Goal: Task Accomplishment & Management: Manage account settings

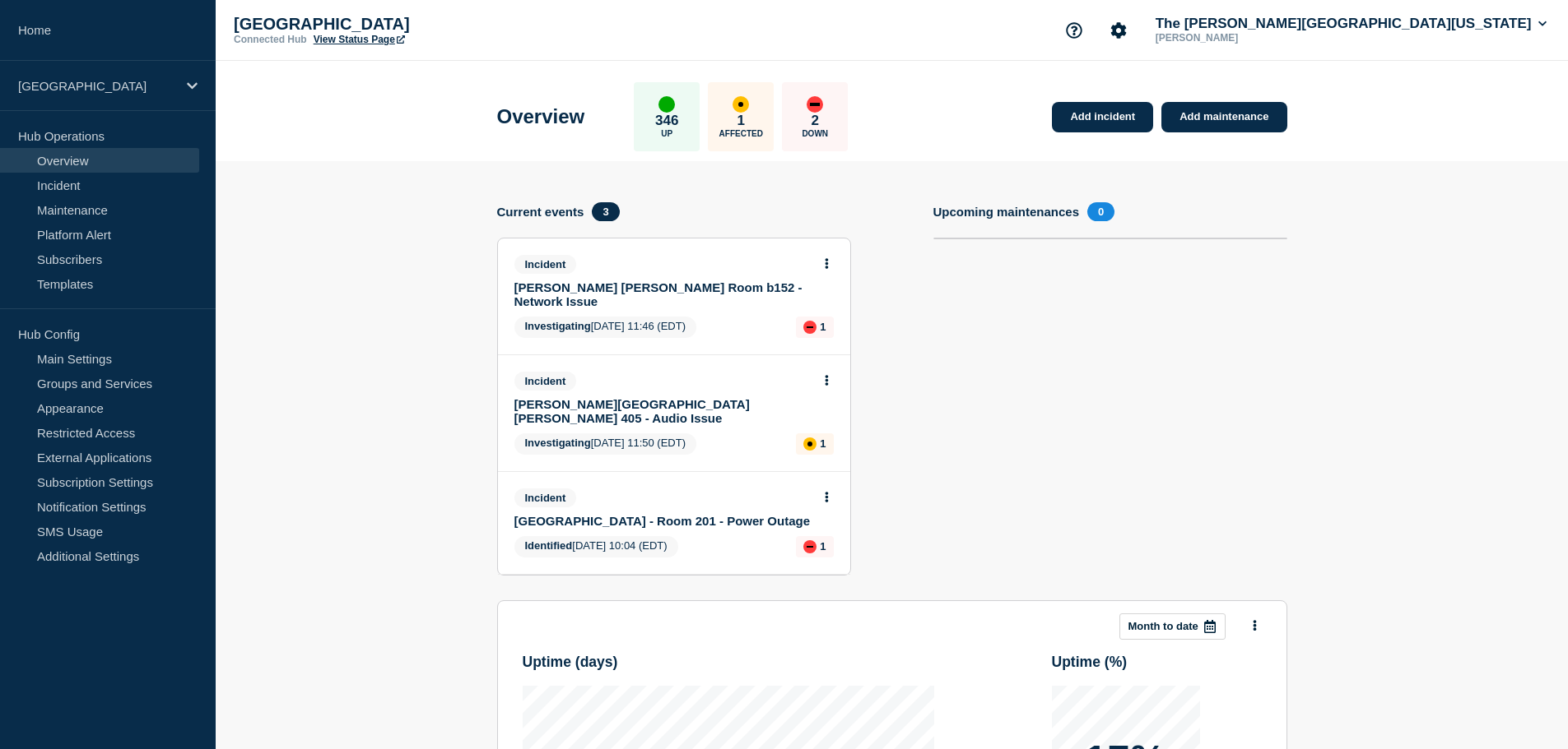
click at [696, 397] on link "[PERSON_NAME][GEOGRAPHIC_DATA][PERSON_NAME] 405 - Audio Issue" at bounding box center [663, 411] width 297 height 28
click at [702, 397] on link "[PERSON_NAME][GEOGRAPHIC_DATA][PERSON_NAME] 405 - Audio Issue" at bounding box center [663, 411] width 297 height 28
click at [825, 375] on icon at bounding box center [825, 380] width 3 height 11
click at [820, 404] on link "View incident" at bounding box center [819, 406] width 67 height 14
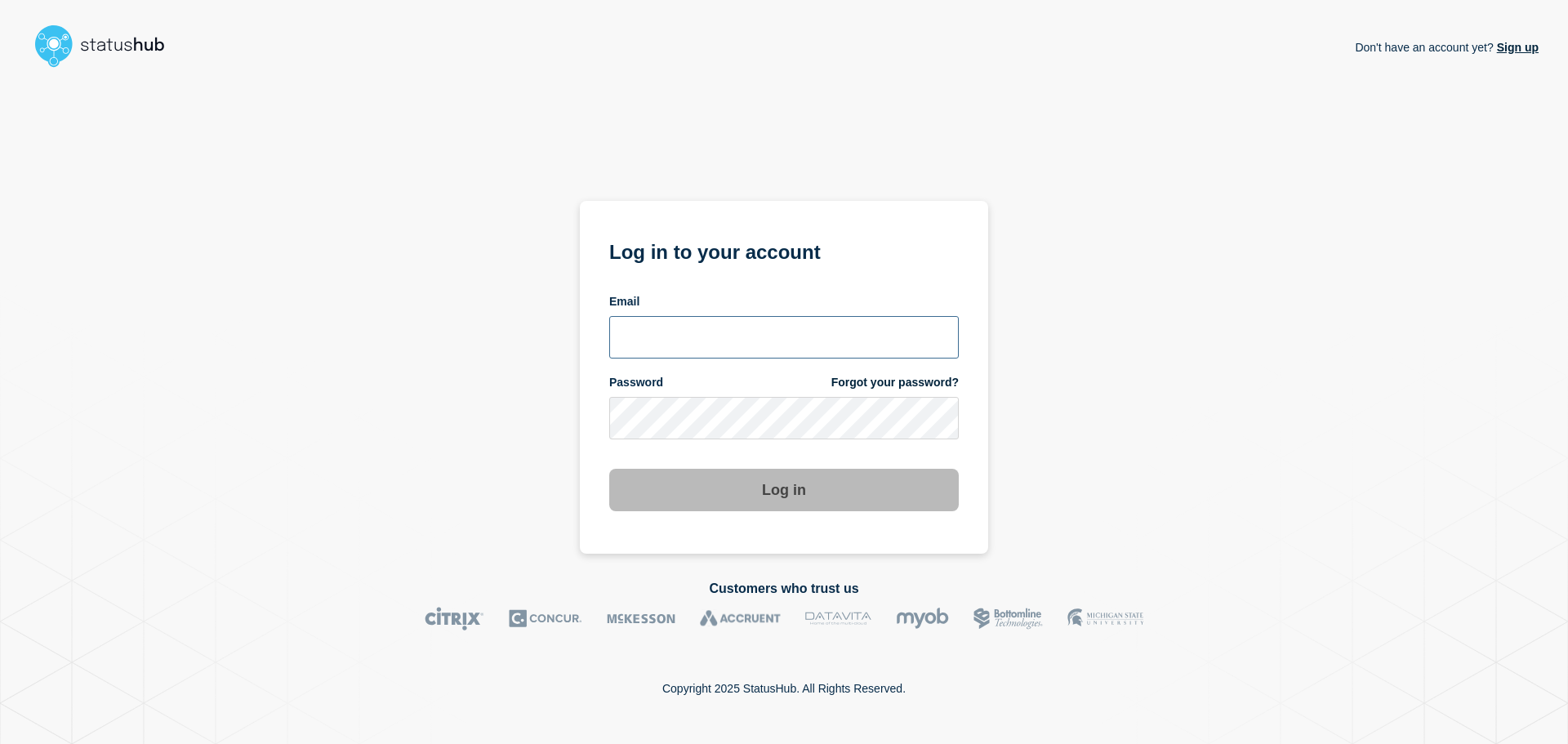
click at [744, 340] on input "email input" at bounding box center [784, 338] width 349 height 42
click at [698, 348] on input "r.shumaker@gwu.edu" at bounding box center [784, 338] width 349 height 42
click at [705, 339] on input "r.shumaker@gwu.edu" at bounding box center [784, 338] width 349 height 42
type input "r.shumaker@email.gwu.edu"
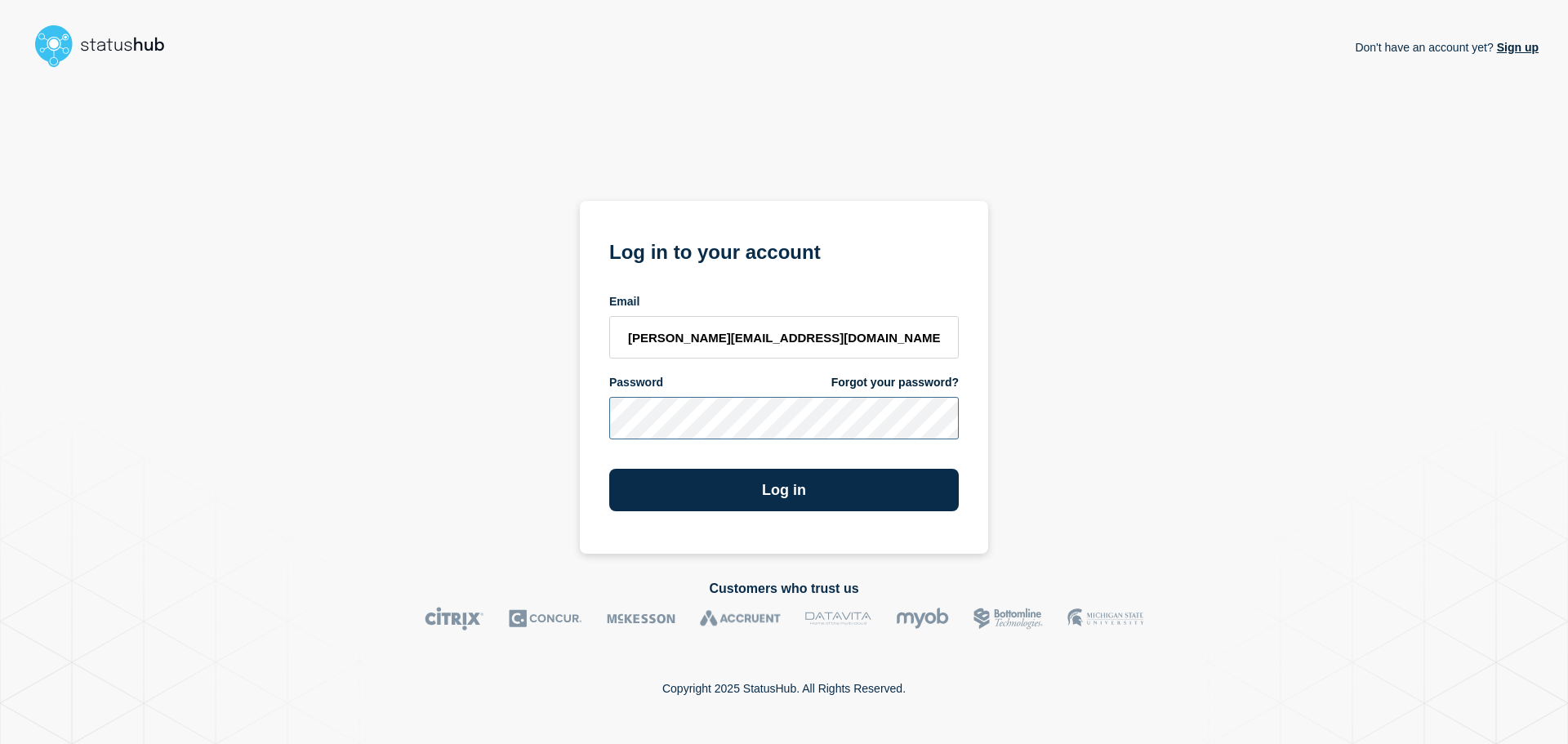
click at [610, 469] on button "Log in" at bounding box center [784, 490] width 349 height 42
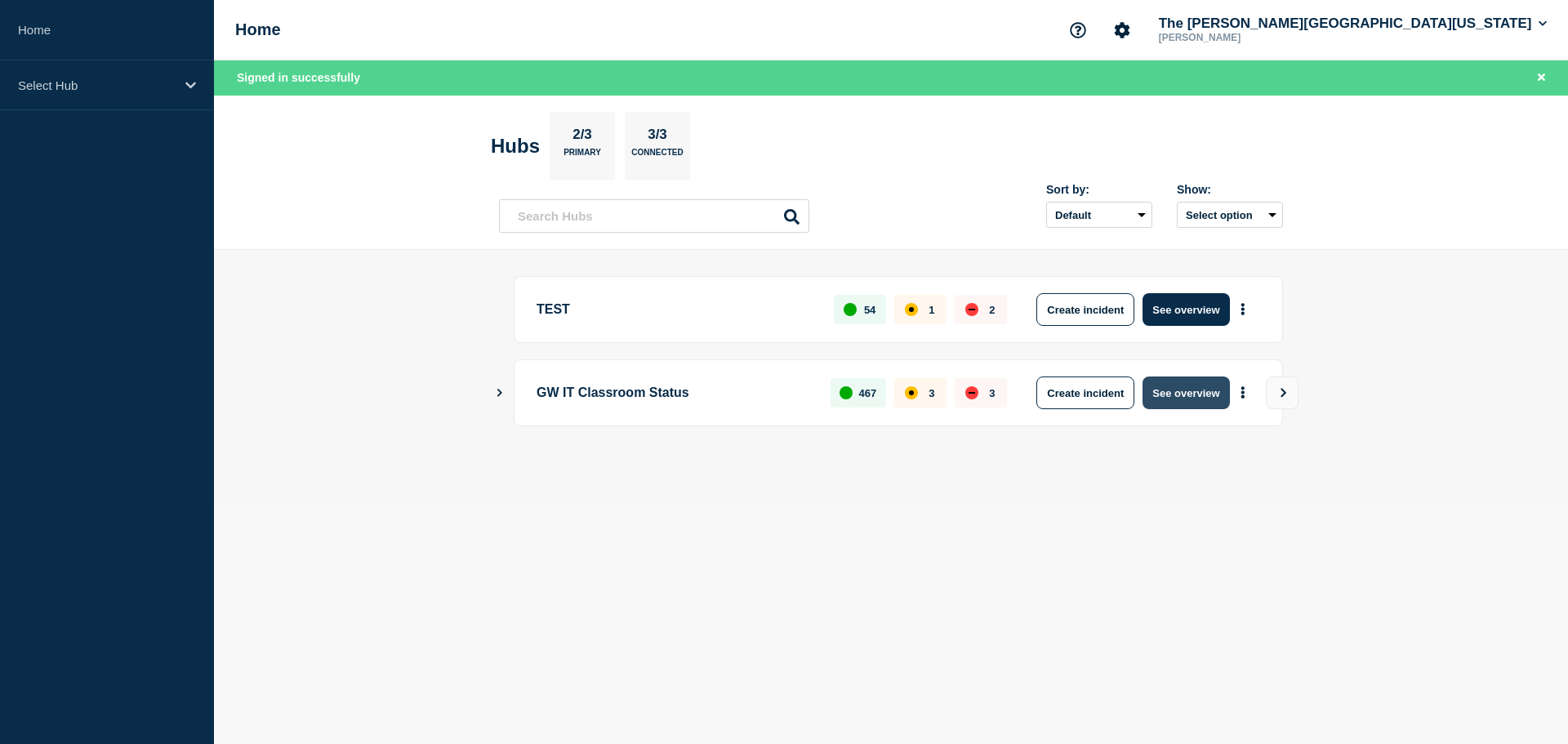
click at [1177, 394] on button "See overview" at bounding box center [1186, 393] width 87 height 33
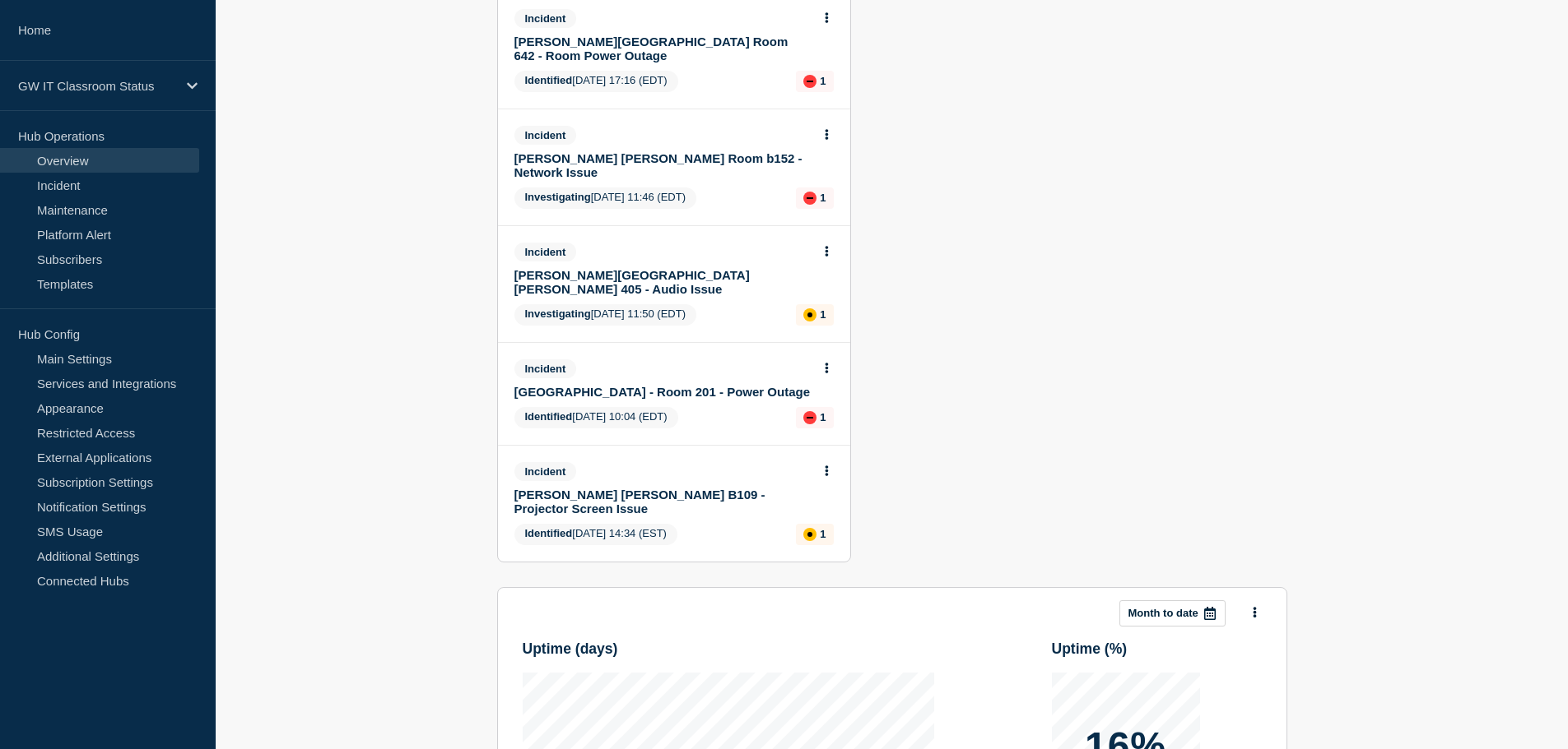
scroll to position [361, 0]
click at [825, 247] on icon at bounding box center [825, 252] width 3 height 11
click at [816, 270] on link "Update incident" at bounding box center [825, 272] width 80 height 14
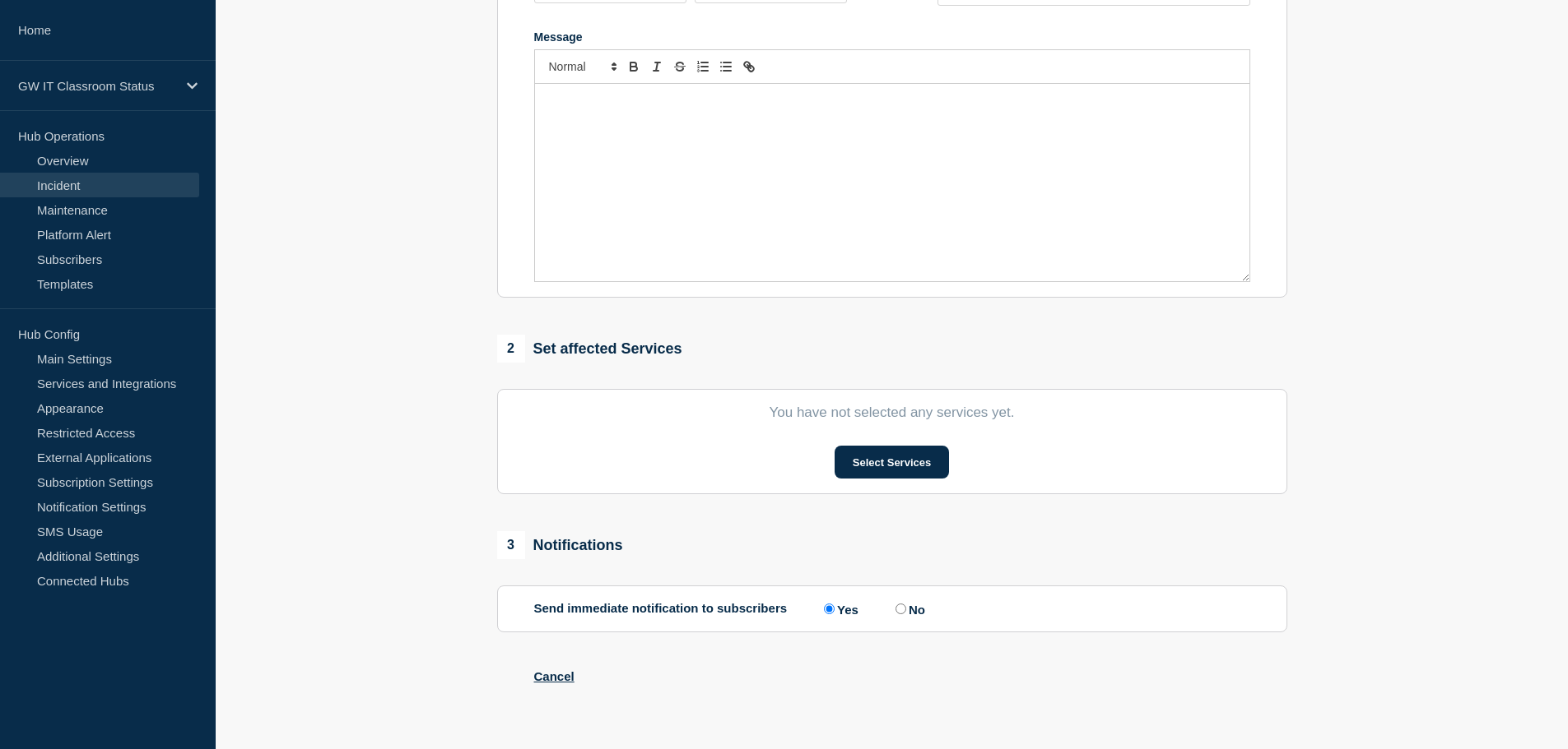
scroll to position [361, 0]
type input "[PERSON_NAME][GEOGRAPHIC_DATA][PERSON_NAME] 405 - Audio Issue"
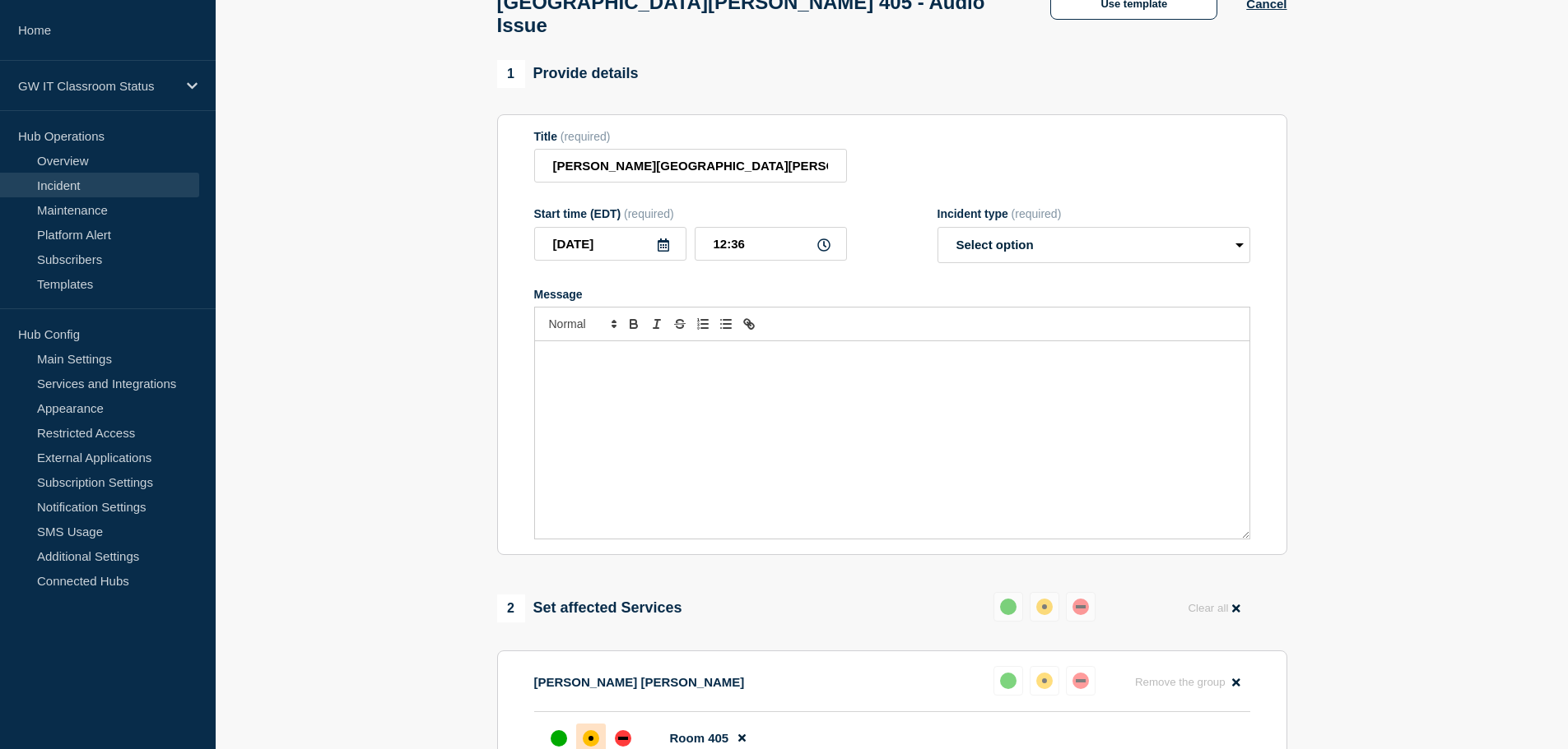
scroll to position [0, 0]
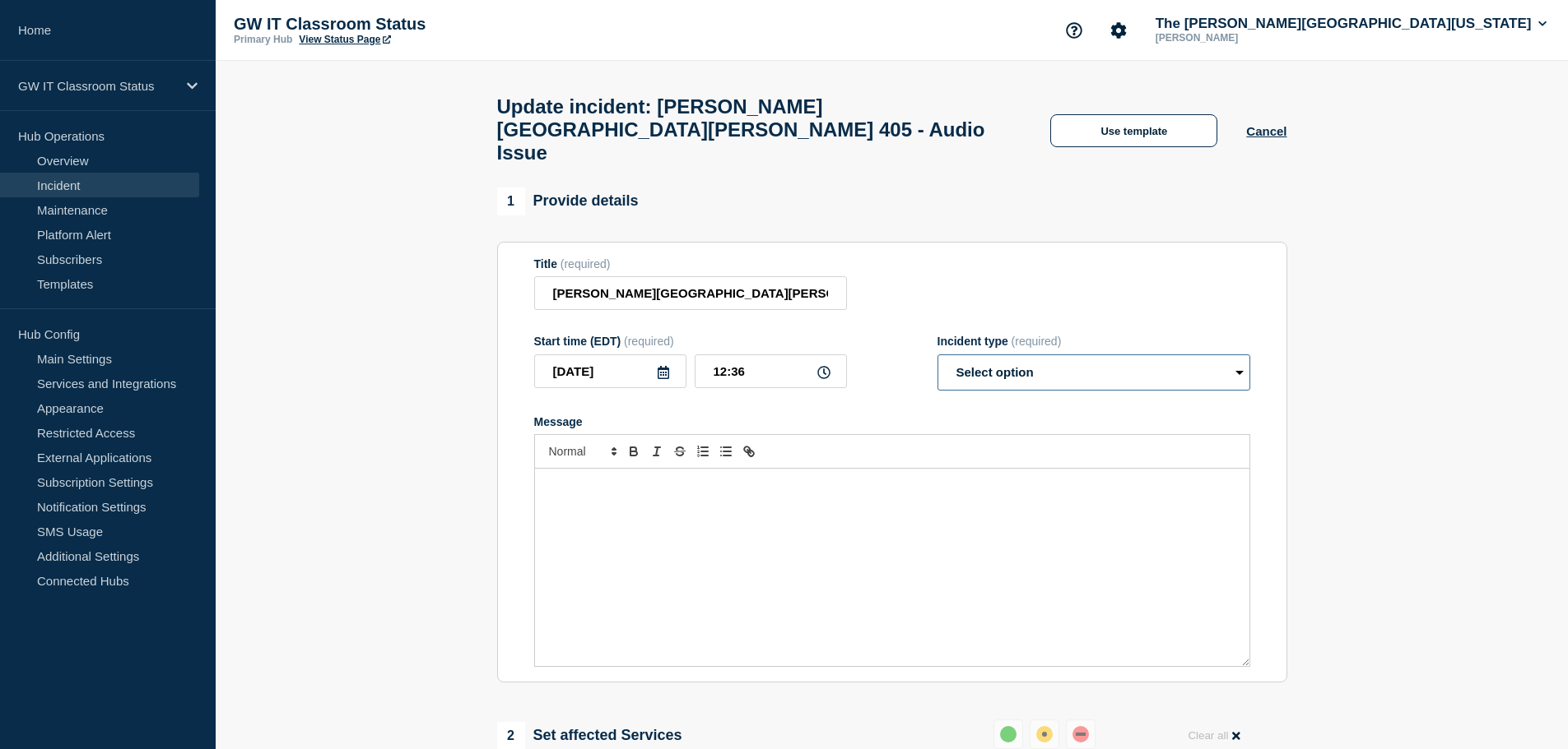
click at [1142, 357] on select "Select option Investigating Identified Monitoring Resolved" at bounding box center [1094, 372] width 313 height 36
click at [1050, 364] on select "Select option Investigating Identified Monitoring Resolved" at bounding box center [1094, 372] width 313 height 36
select select "resolved"
click at [937, 355] on select "Select option Investigating Identified Monitoring Resolved" at bounding box center [1094, 372] width 313 height 36
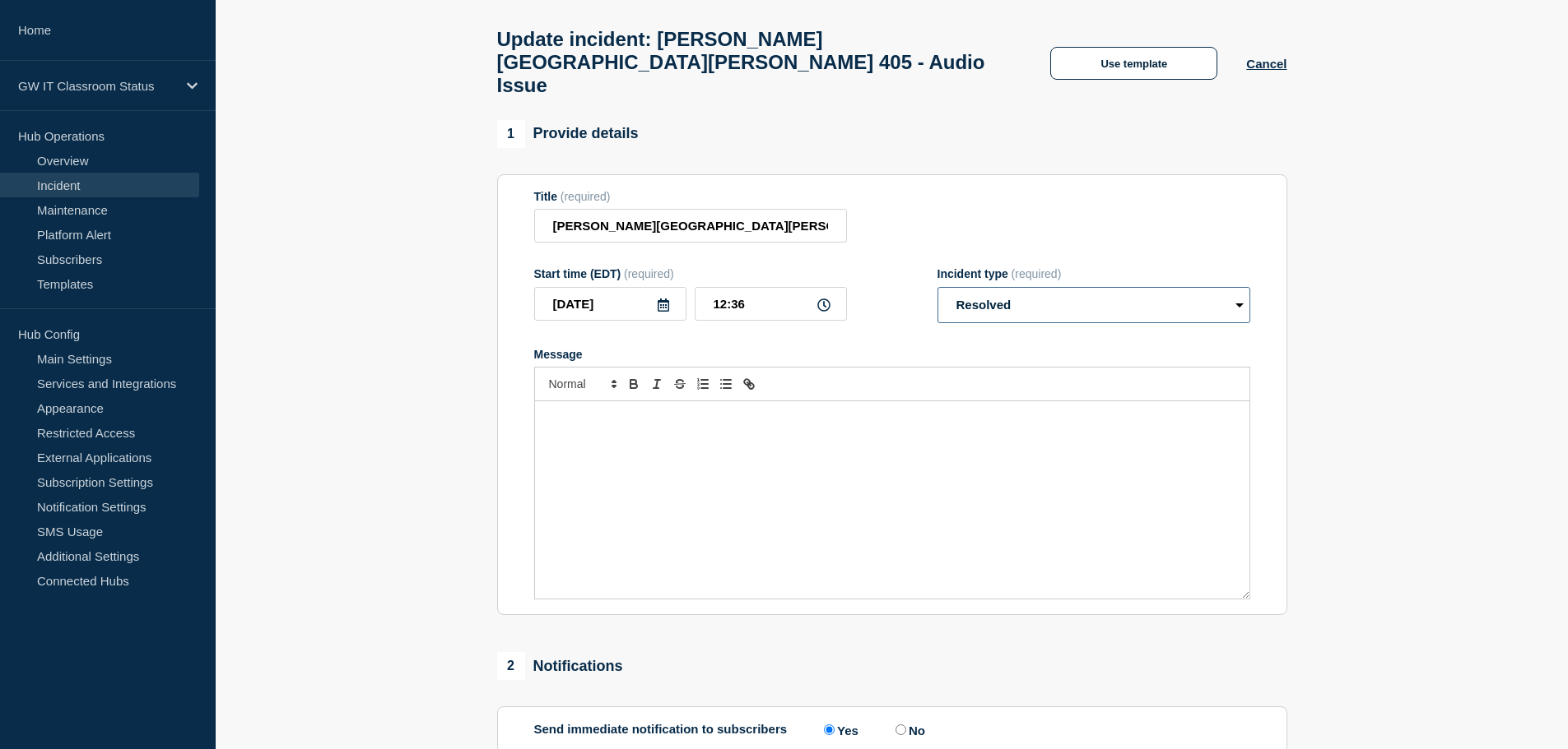
scroll to position [330, 0]
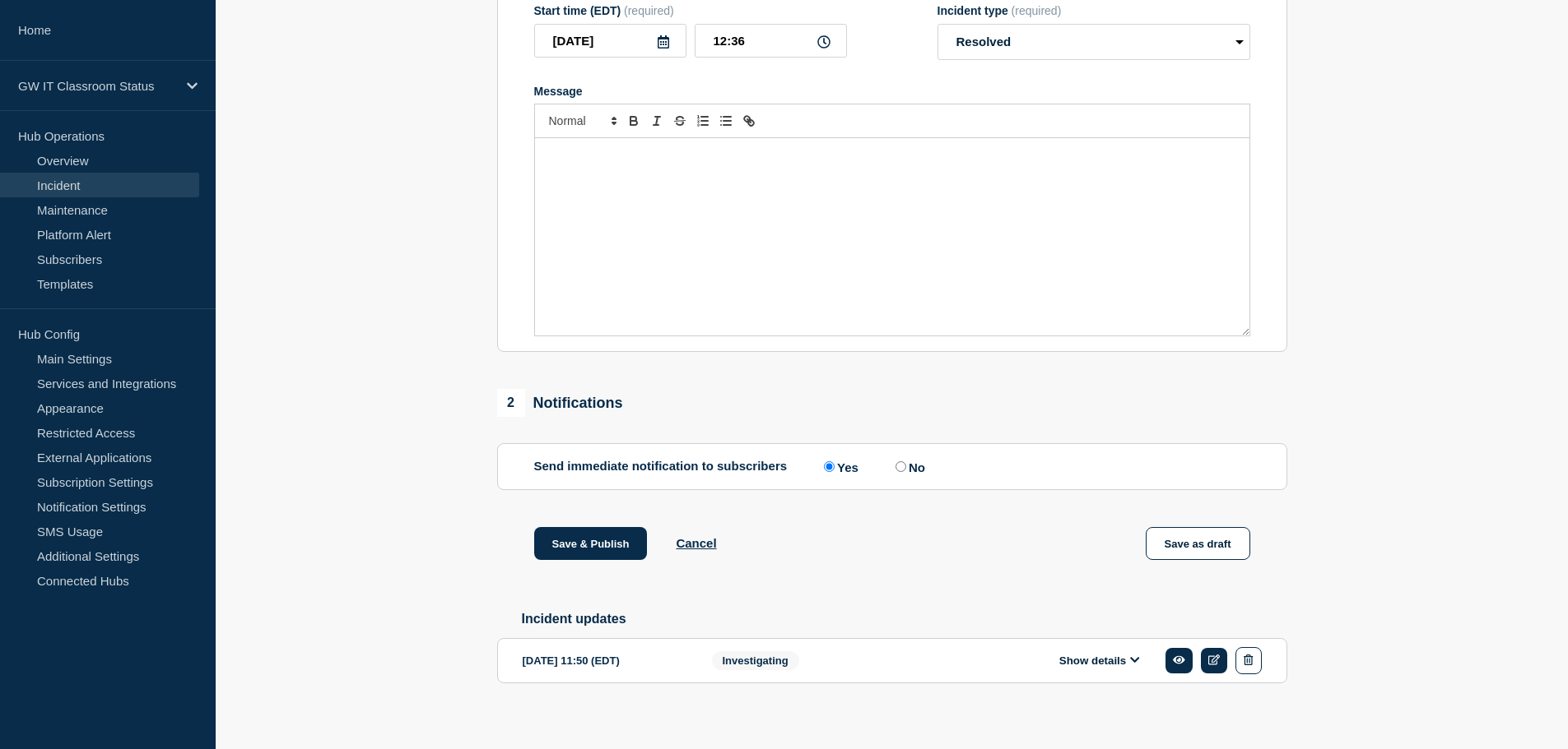
click at [906, 461] on input "No" at bounding box center [900, 466] width 11 height 11
radio input "true"
radio input "false"
click at [603, 528] on button "Save & Publish" at bounding box center [590, 544] width 114 height 33
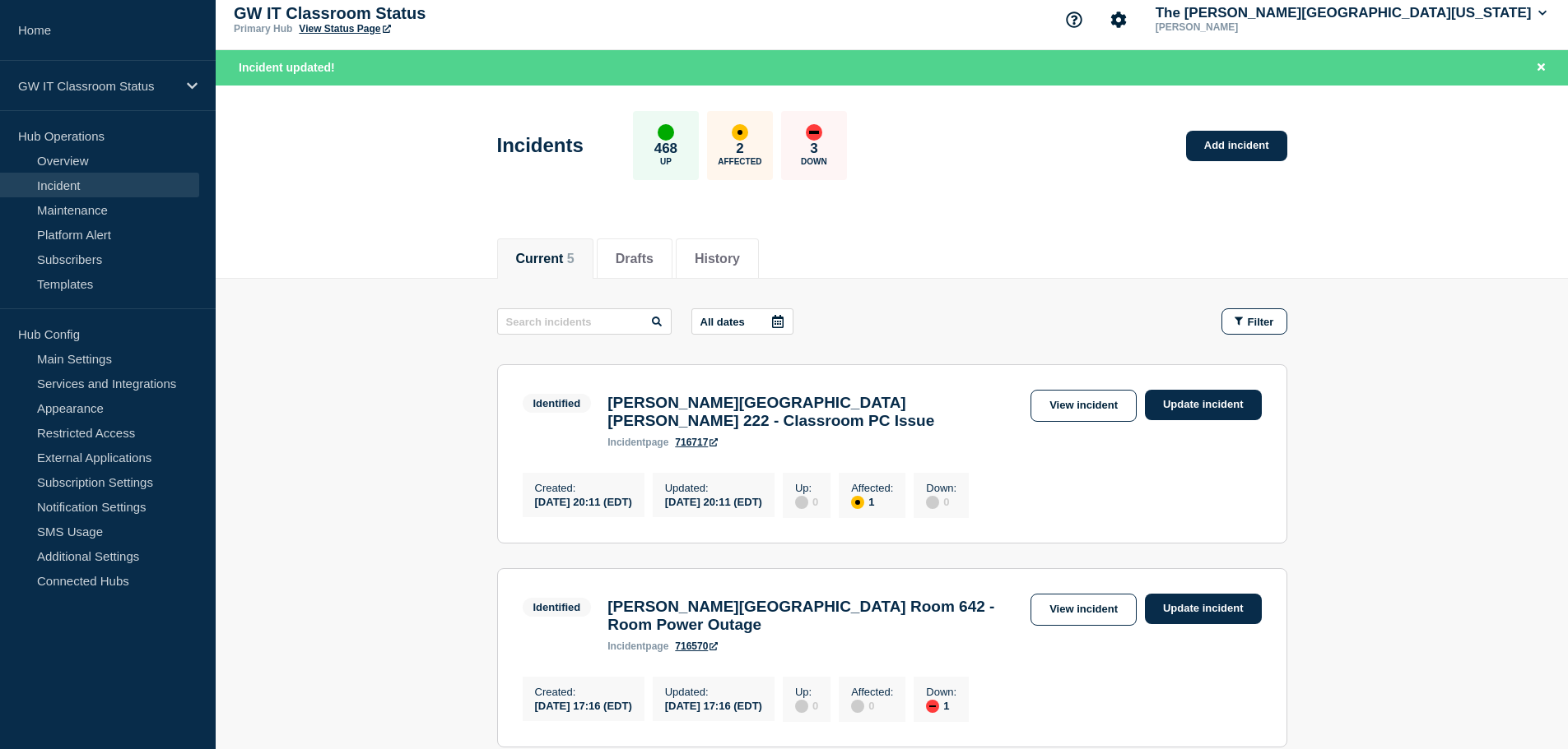
scroll to position [8, 0]
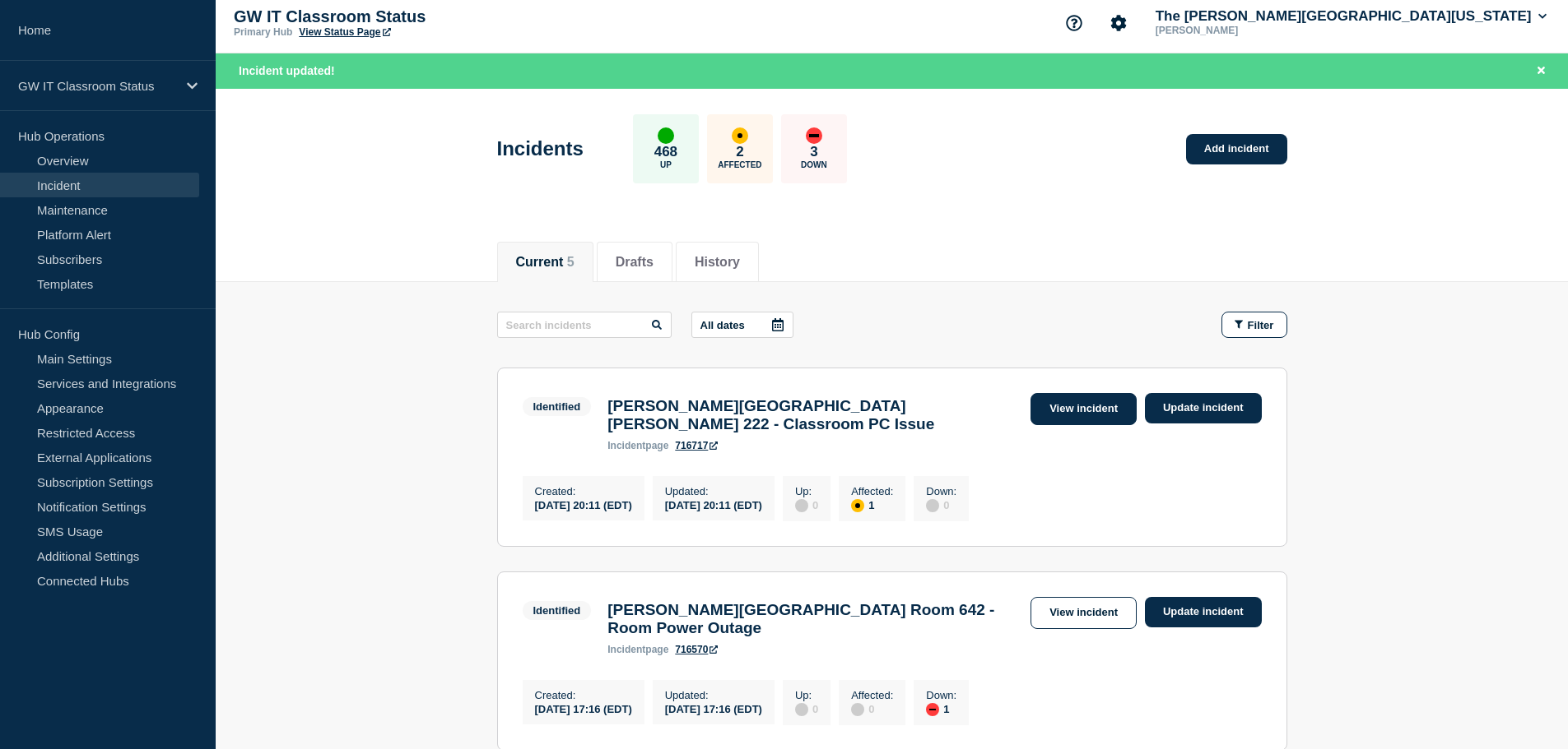
click at [1089, 411] on link "View incident" at bounding box center [1083, 409] width 106 height 32
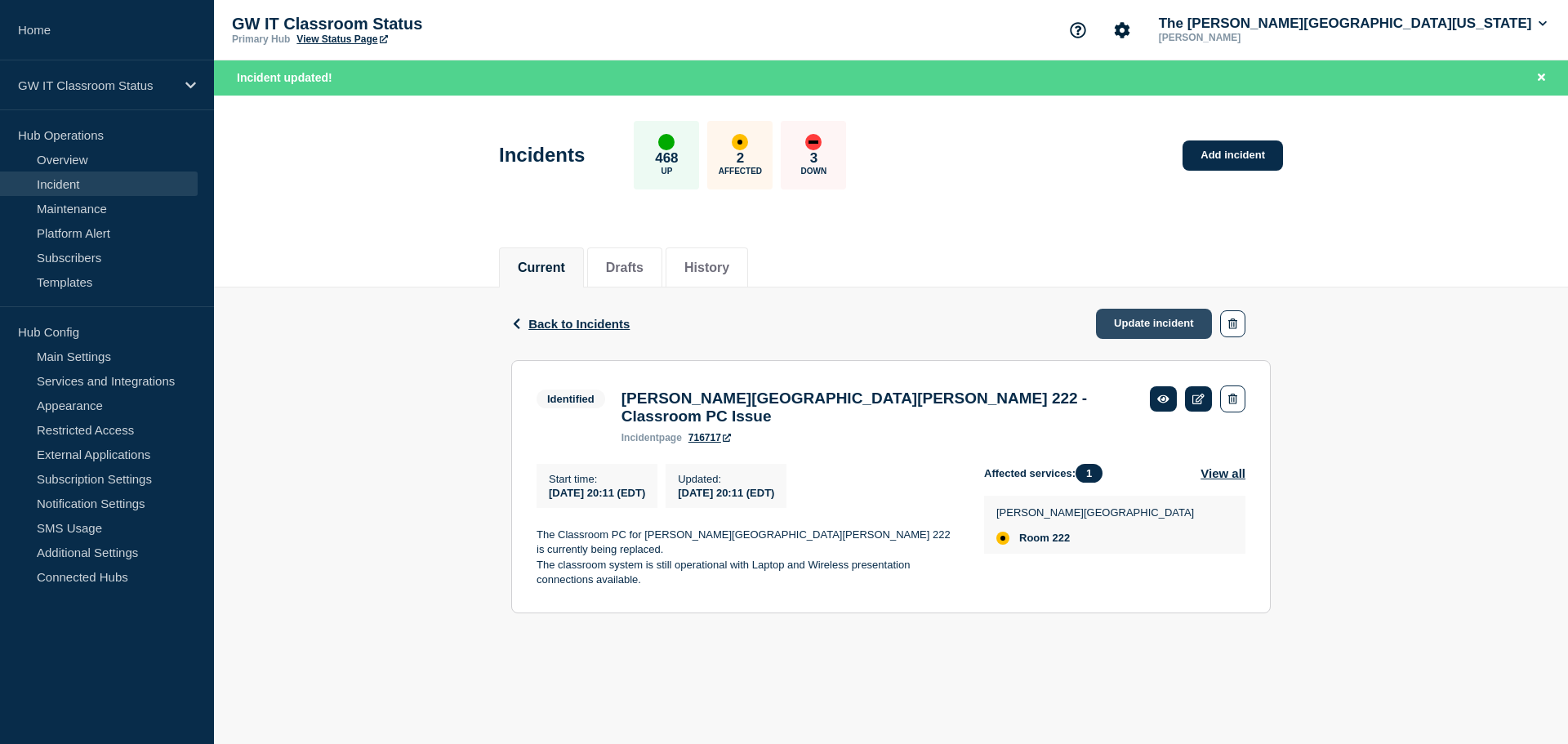
click at [1149, 325] on link "Update incident" at bounding box center [1154, 323] width 116 height 30
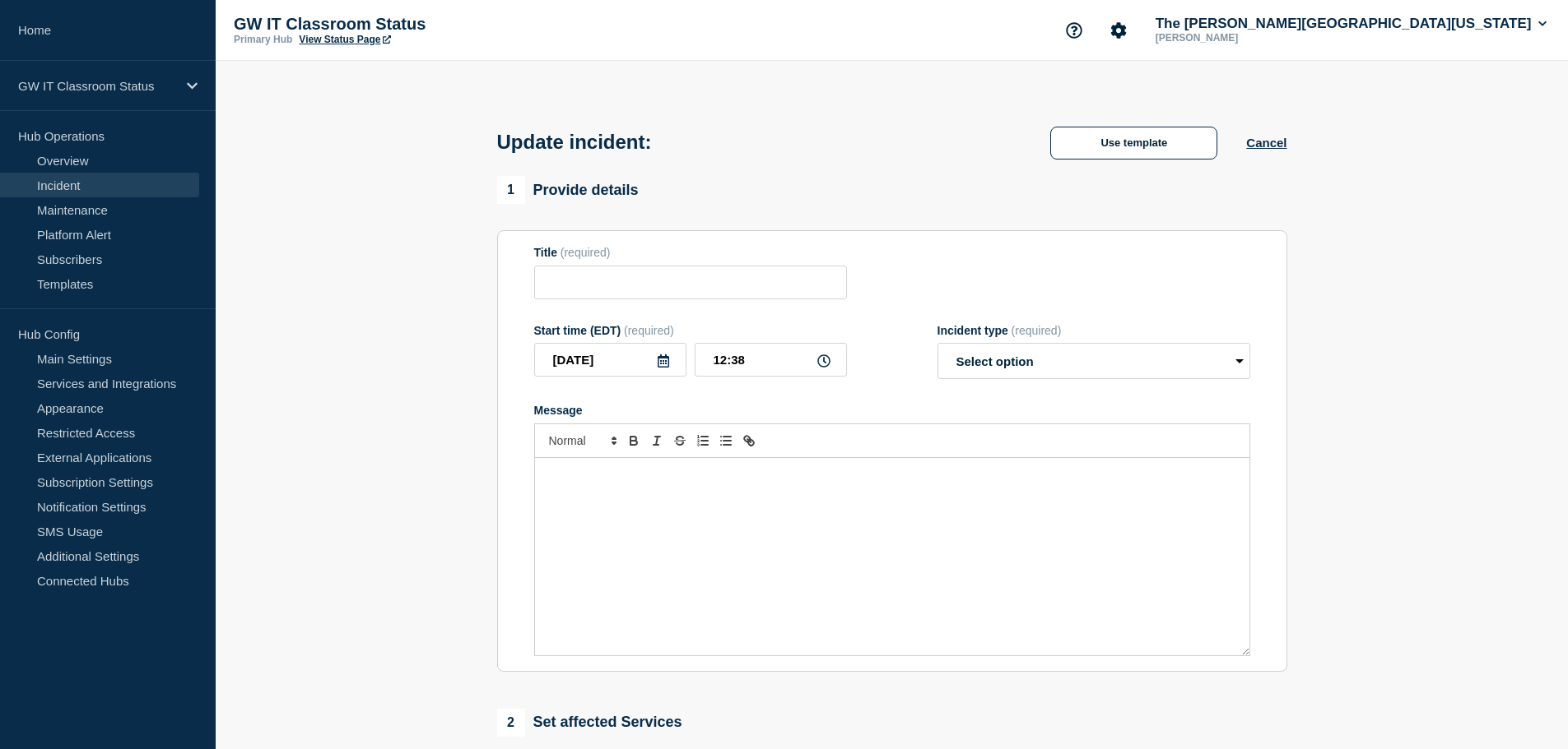
type input "Flagg Hall Room 222 - Classroom PC Issue"
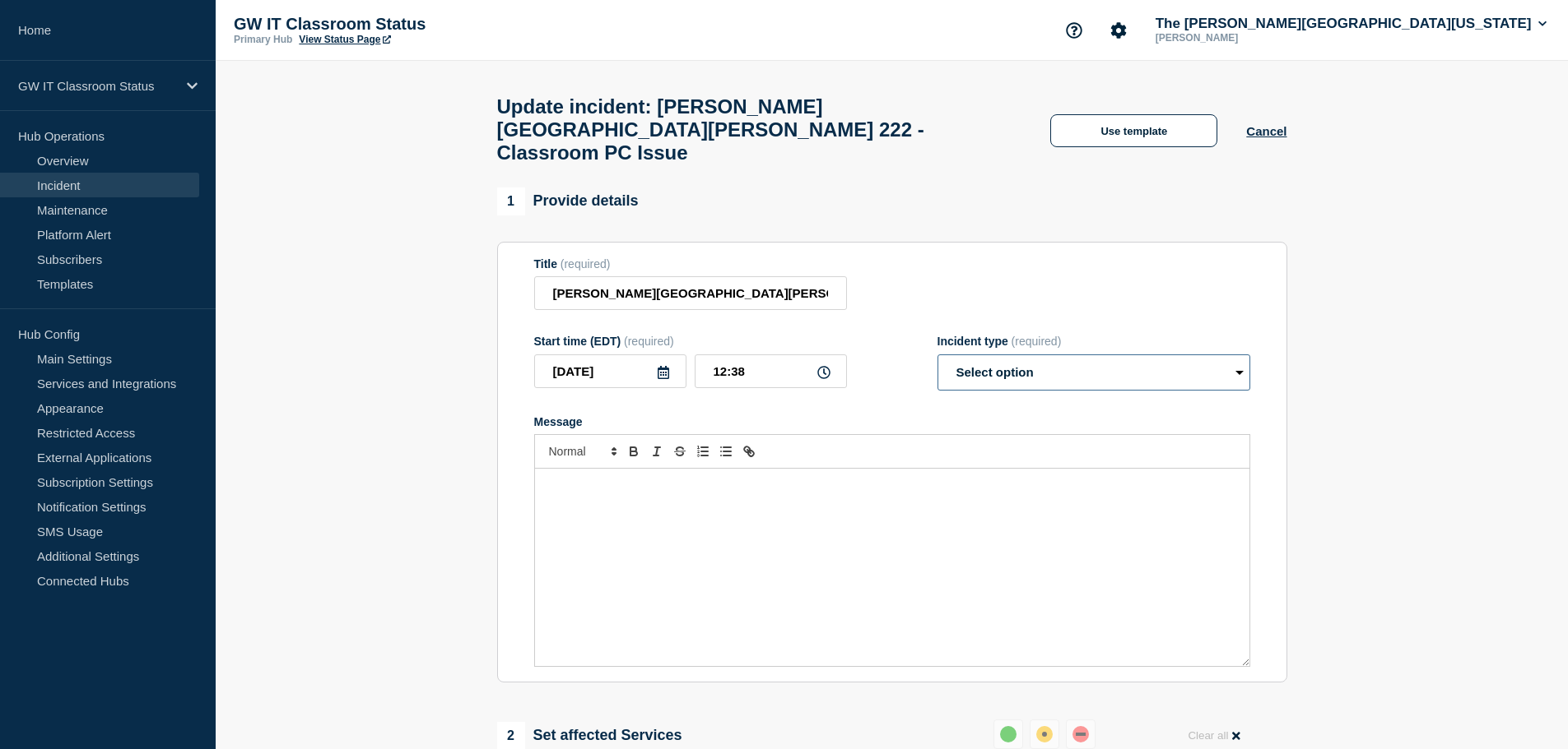
click at [978, 362] on select "Select option Investigating Identified Monitoring Resolved" at bounding box center [1094, 372] width 313 height 36
click at [928, 190] on div "1 Provide details" at bounding box center [891, 201] width 790 height 28
click at [991, 361] on select "Select option Investigating Identified Monitoring Resolved" at bounding box center [1094, 372] width 313 height 36
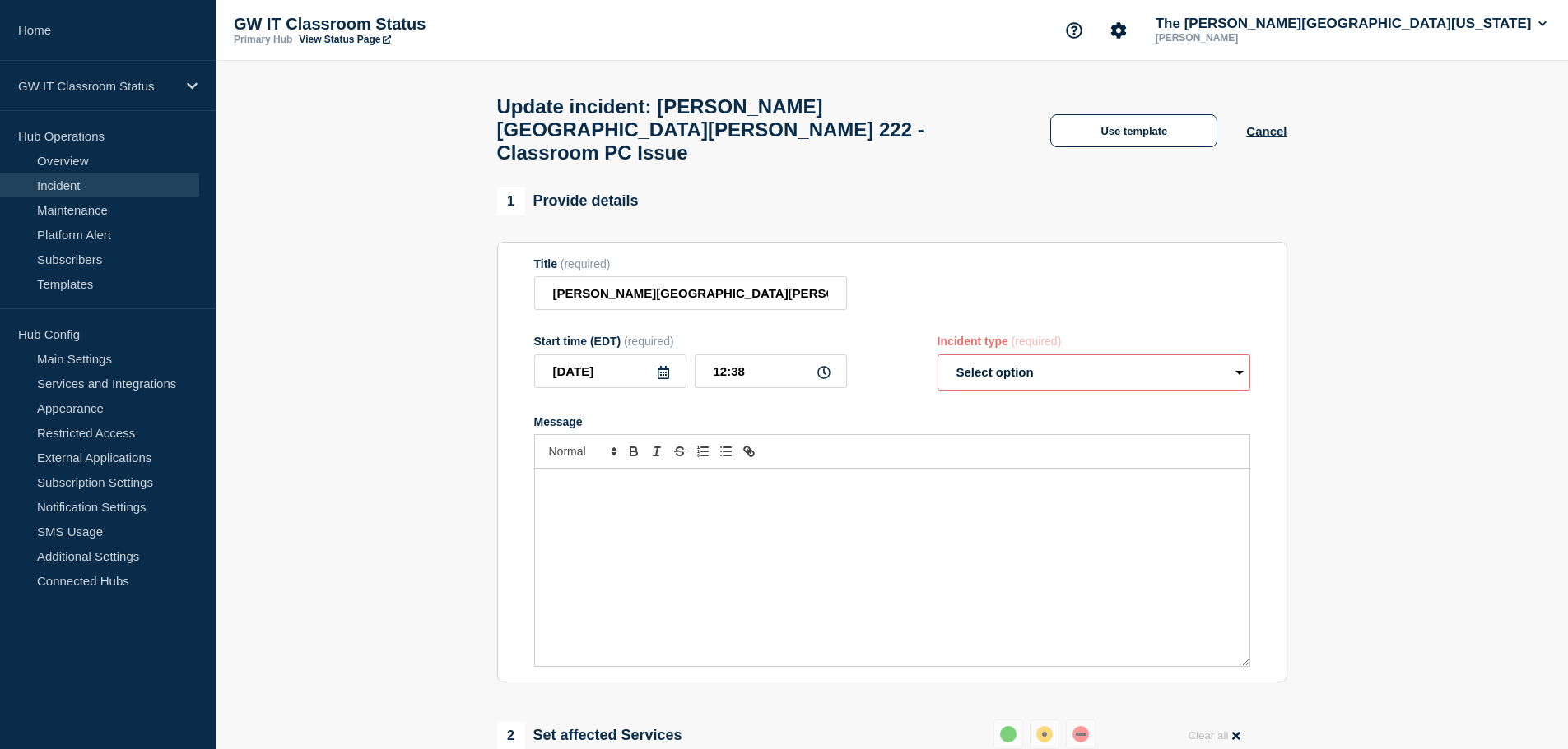
click at [916, 287] on div "Title (required) Flagg Hall Room 222 - Classroom PC Issue" at bounding box center [891, 284] width 715 height 53
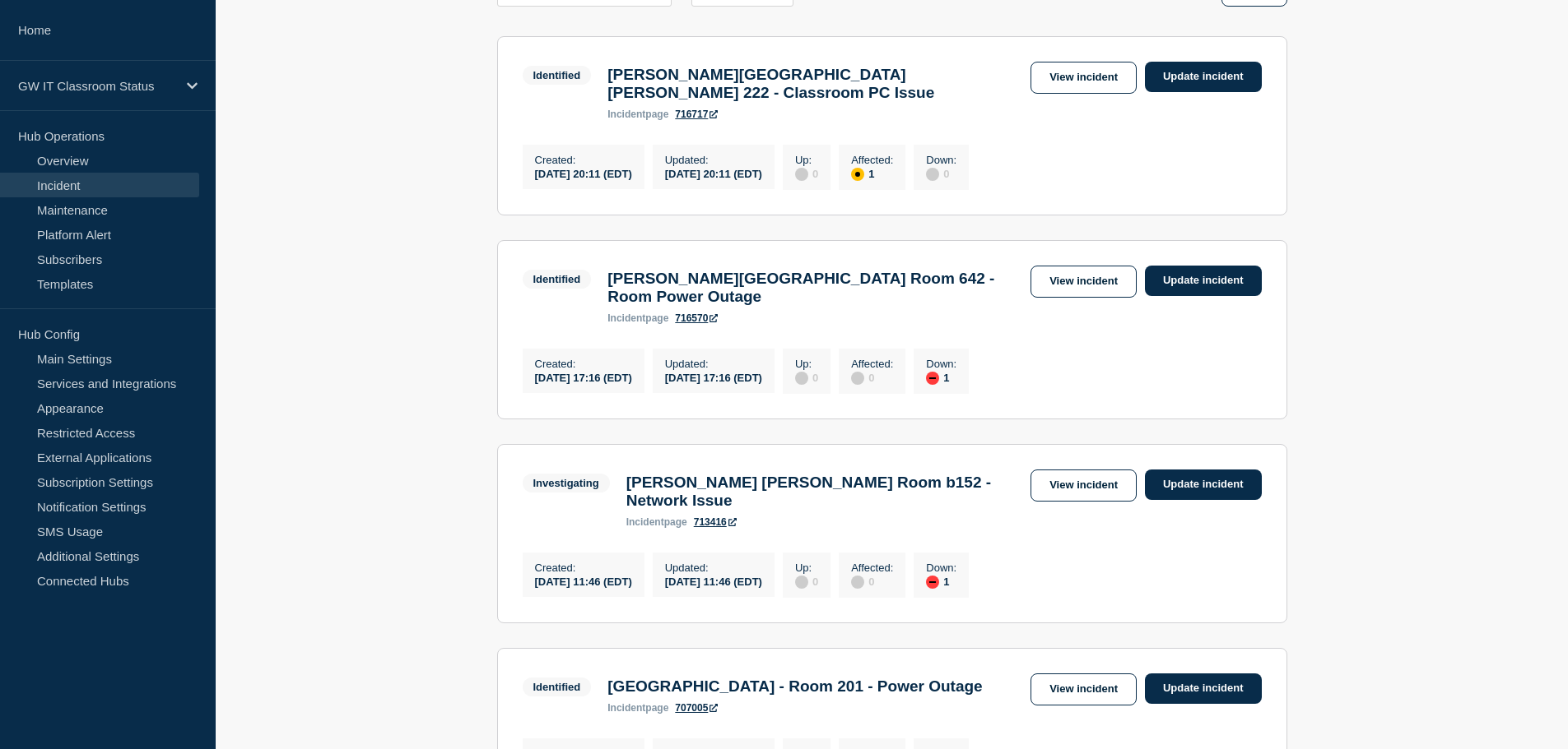
scroll to position [302, 0]
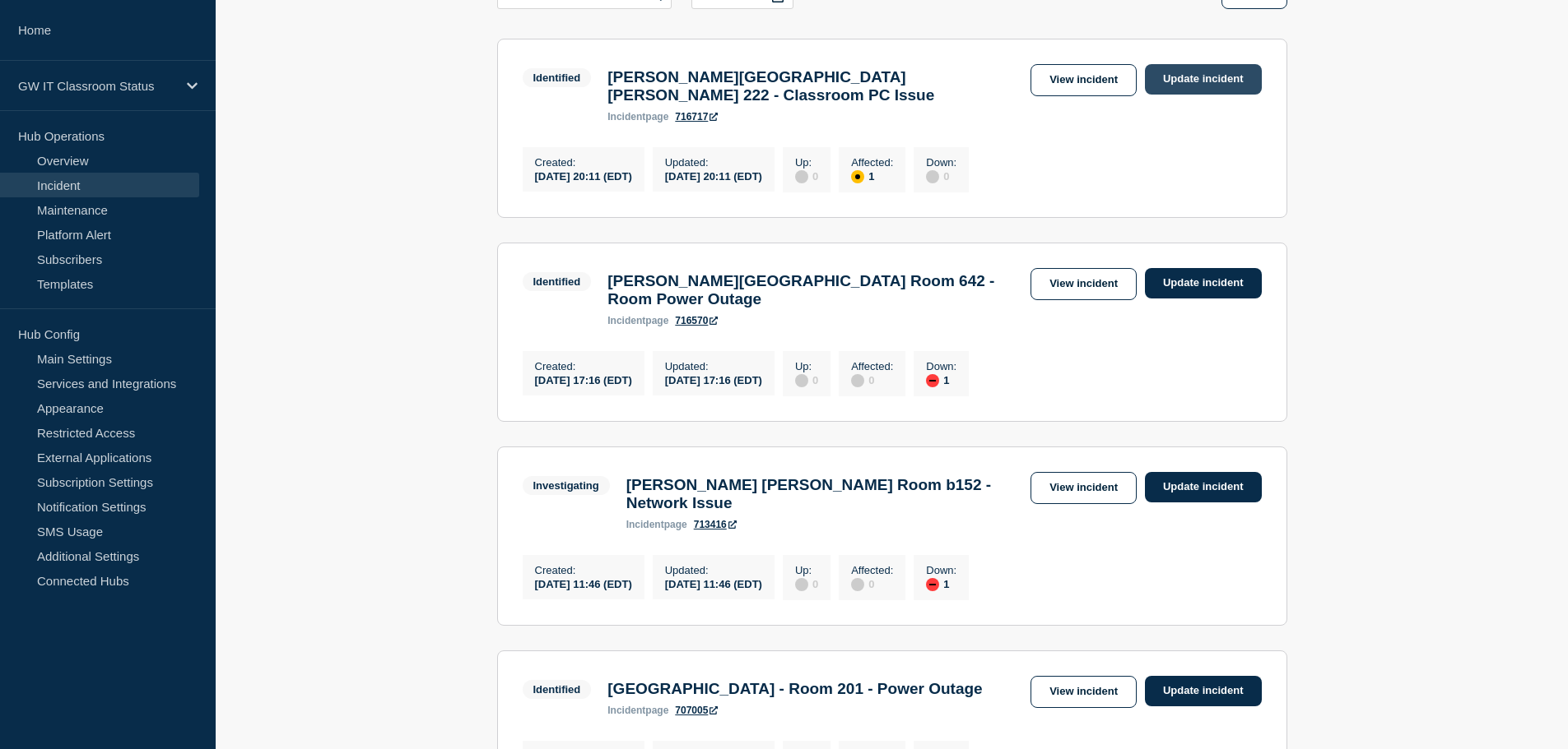
click at [1189, 82] on link "Update incident" at bounding box center [1203, 79] width 117 height 30
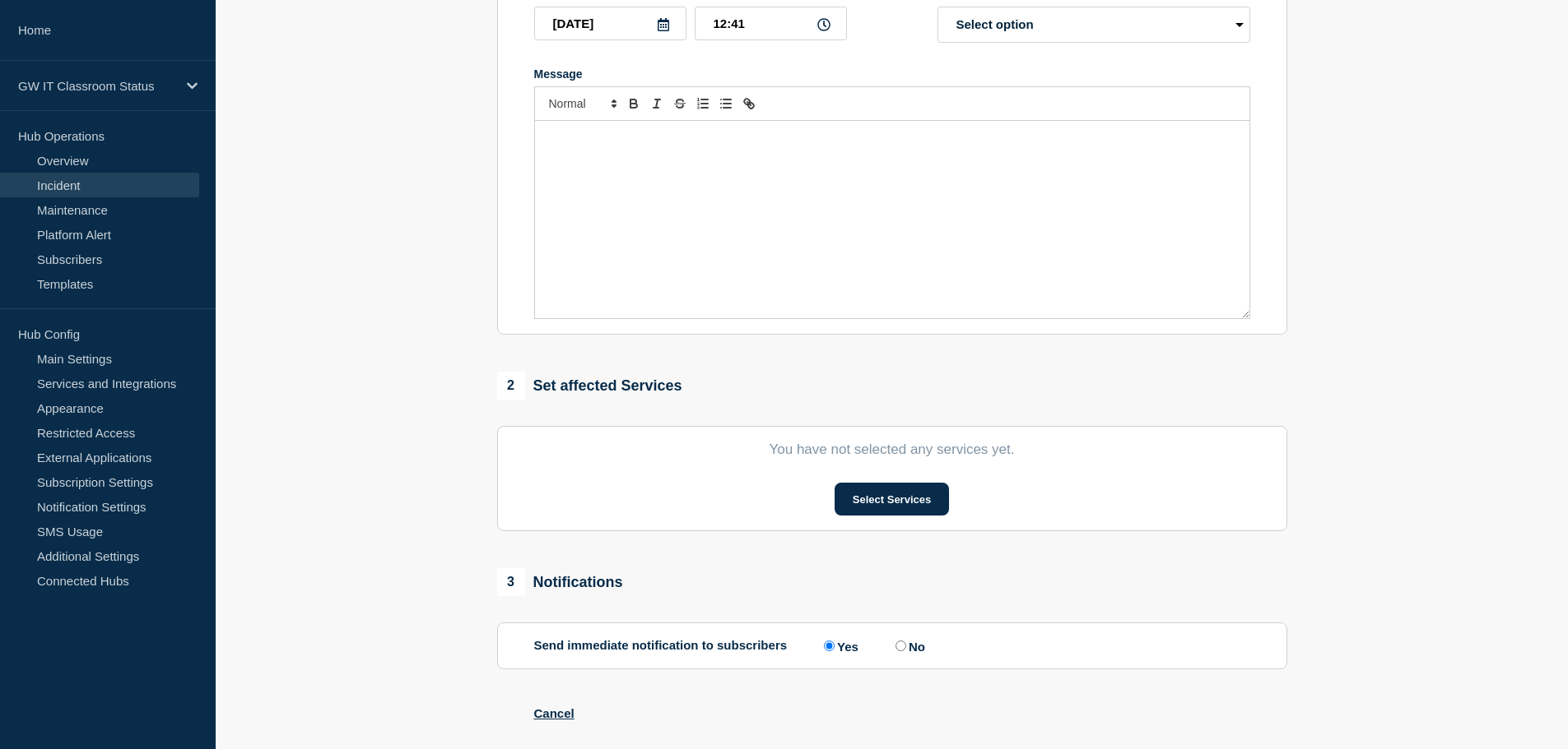
type input "Flagg Hall Room 222 - Classroom PC Issue"
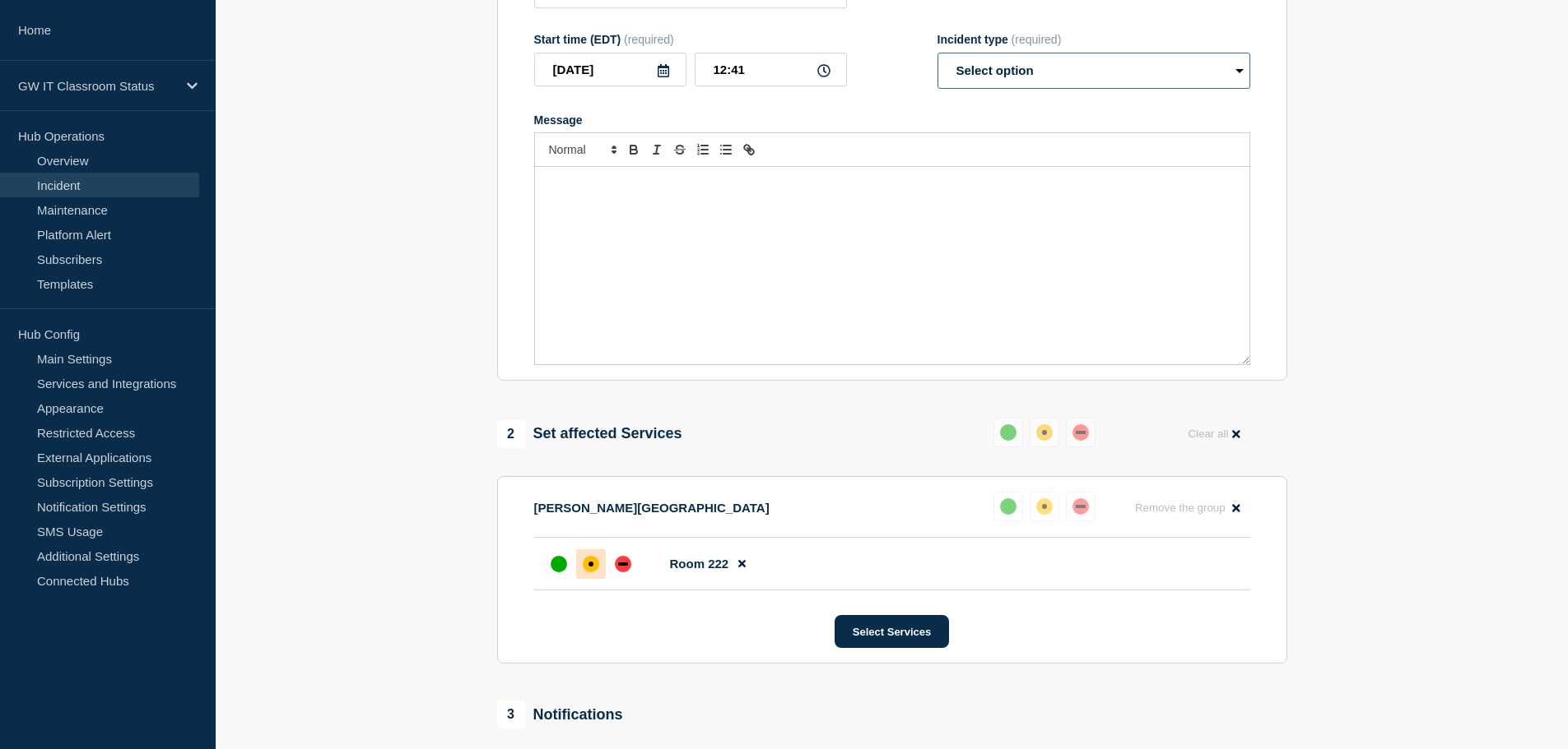
click at [1108, 52] on select "Select option Investigating Identified Monitoring Resolved" at bounding box center [1094, 70] width 313 height 36
select select "resolved"
click at [937, 52] on select "Select option Investigating Identified Monitoring Resolved" at bounding box center [1094, 70] width 313 height 36
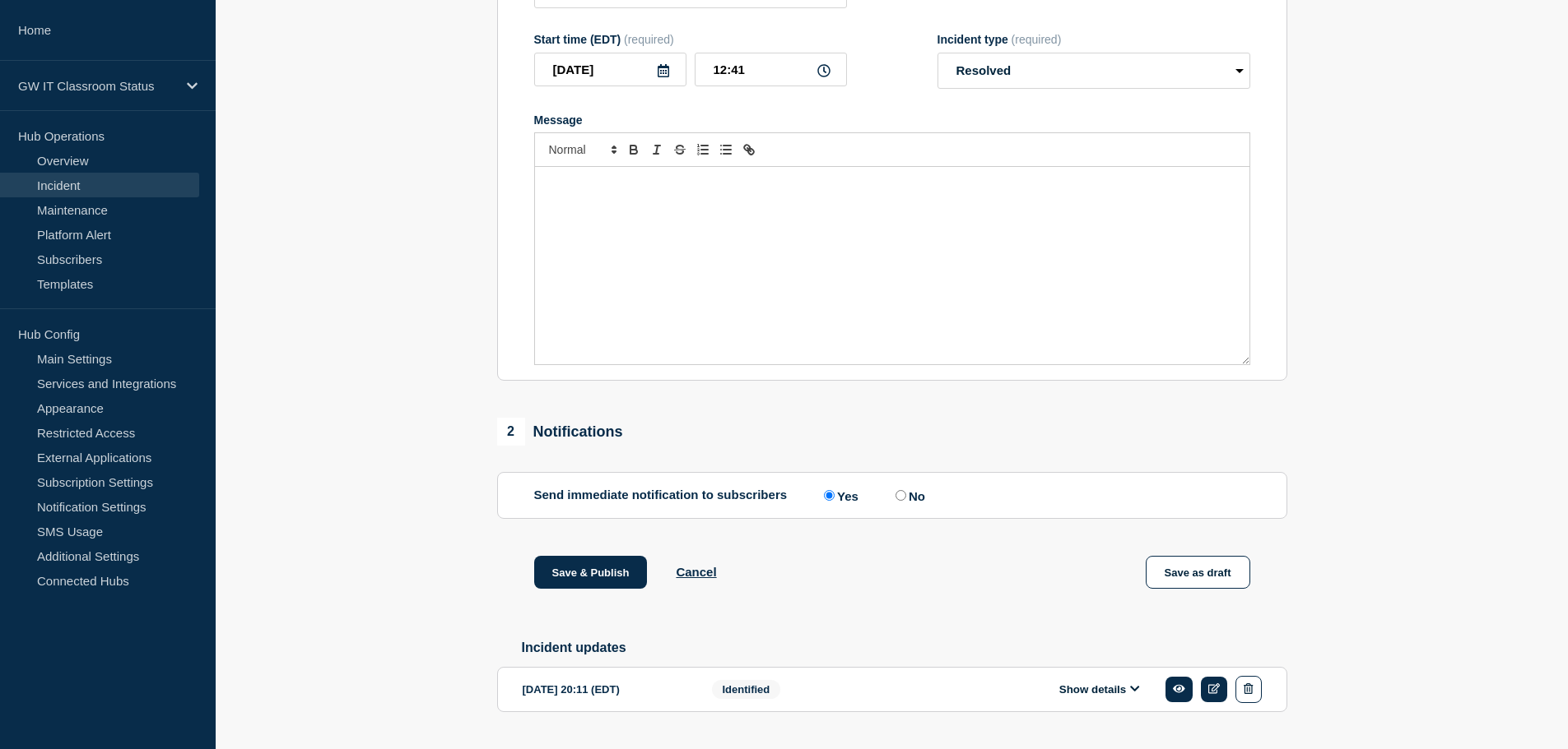
click at [905, 491] on input "No" at bounding box center [900, 495] width 11 height 11
radio input "true"
radio input "false"
click at [566, 557] on button "Save & Publish" at bounding box center [590, 572] width 114 height 33
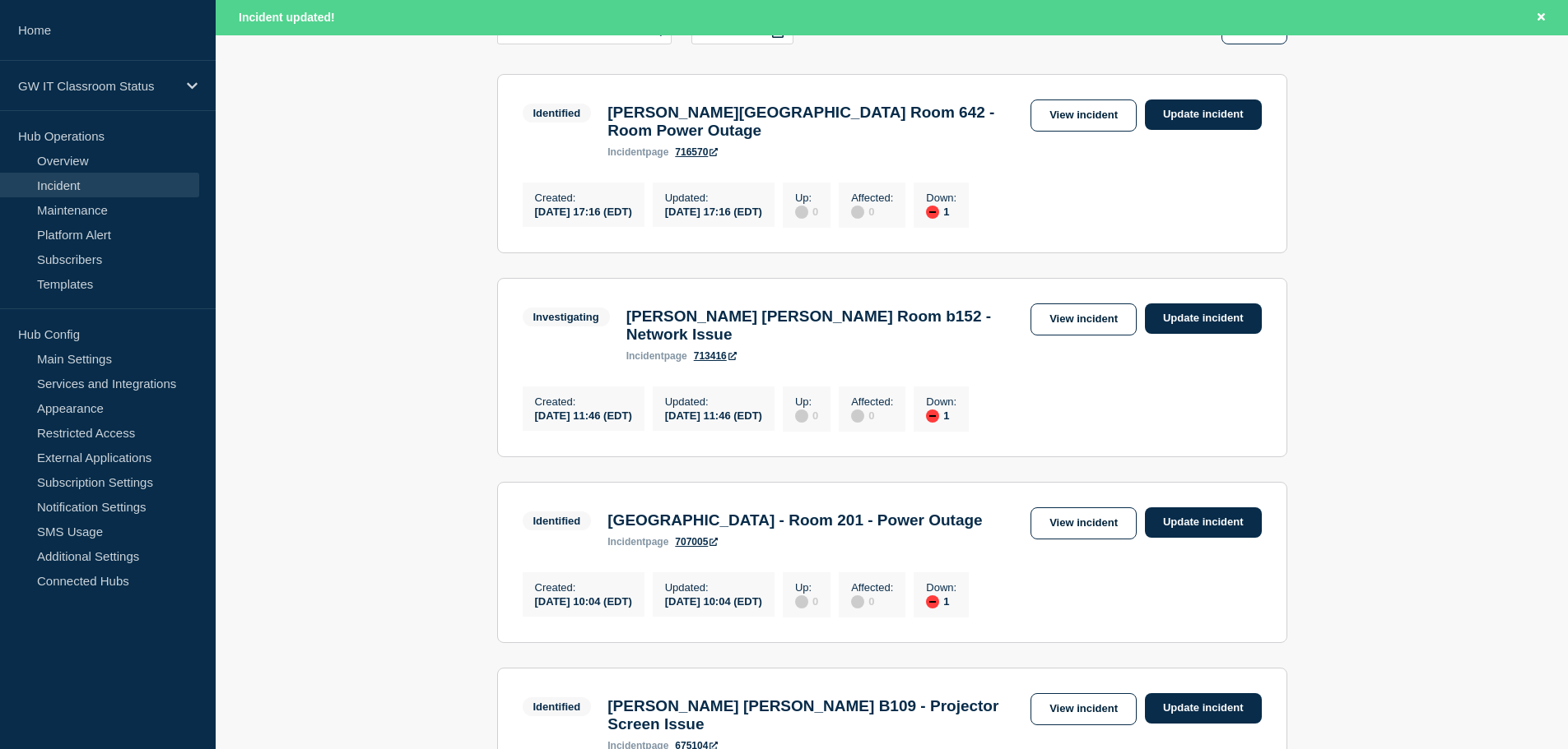
scroll to position [298, 0]
